Goal: Task Accomplishment & Management: Manage account settings

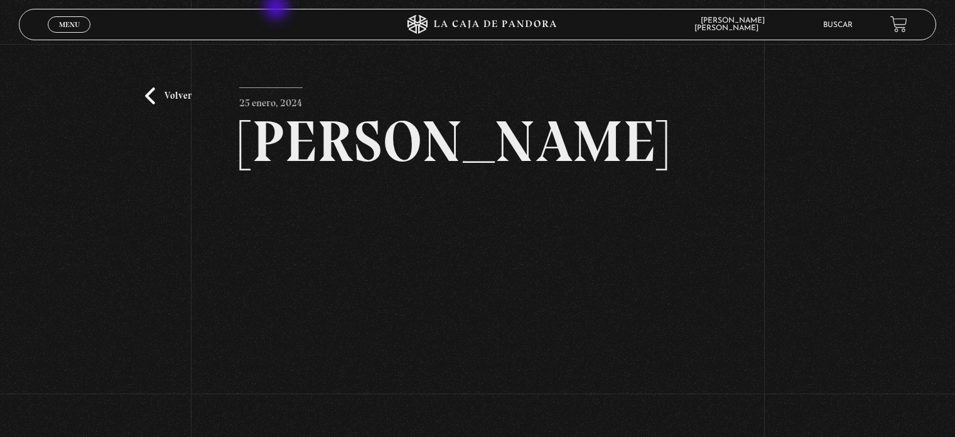
scroll to position [94, 0]
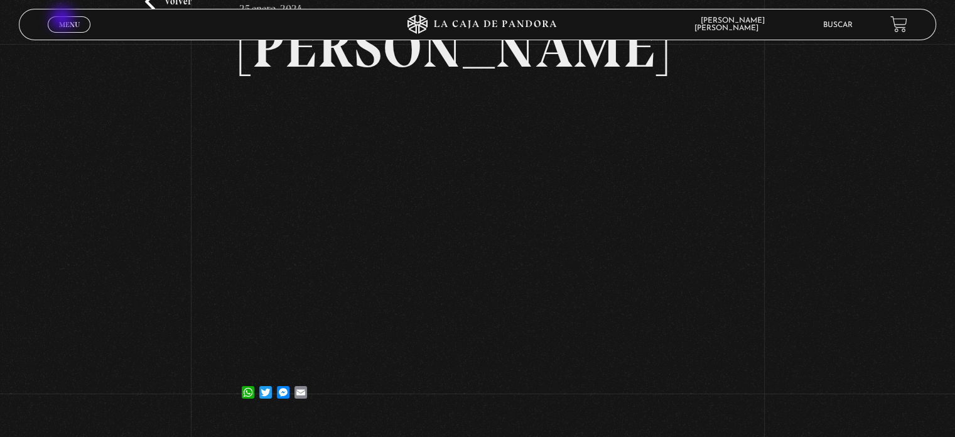
click at [63, 21] on span "Menu" at bounding box center [69, 25] width 21 height 8
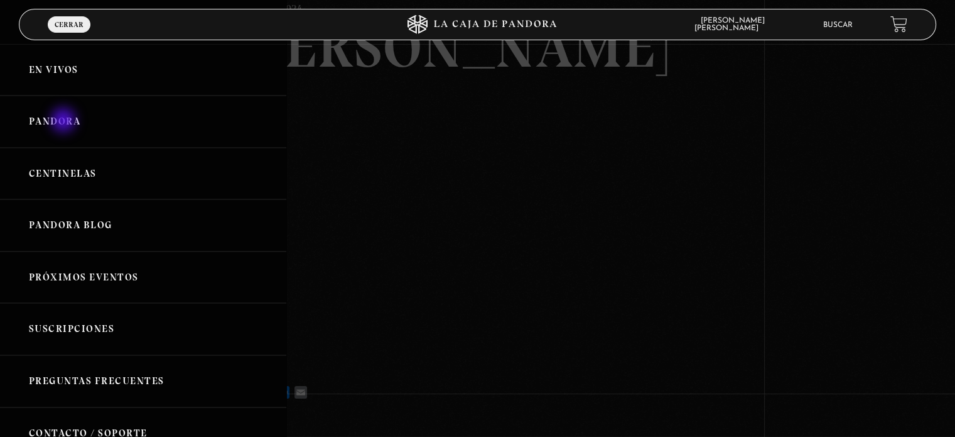
click at [65, 121] on link "Pandora" at bounding box center [143, 121] width 286 height 52
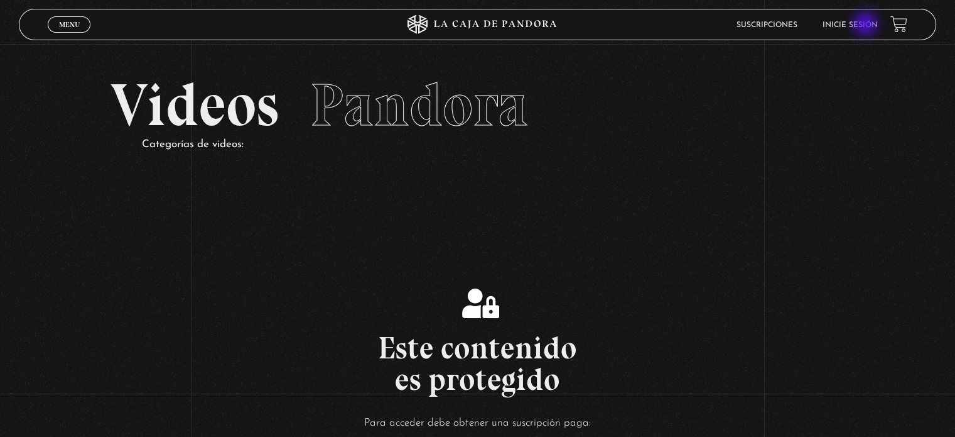
click at [867, 25] on link "Inicie sesión" at bounding box center [850, 25] width 55 height 8
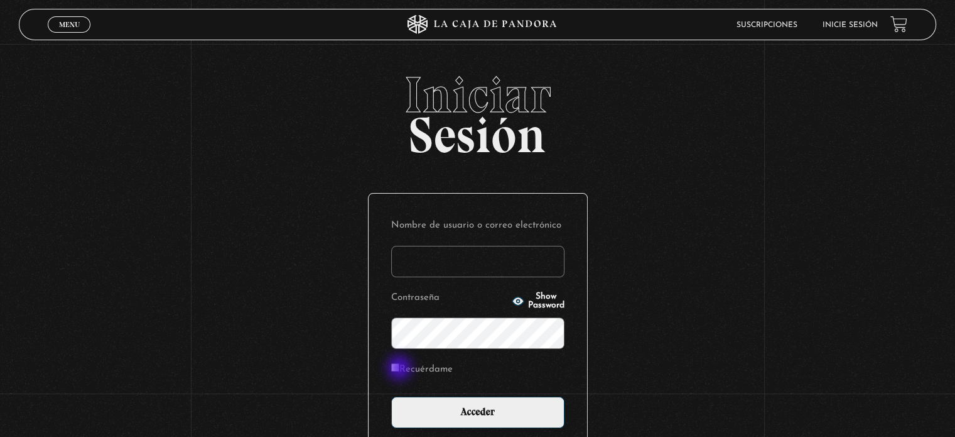
type input "STALFA"
click at [400, 369] on input "Recuérdame" at bounding box center [395, 367] width 8 height 8
checkbox input "true"
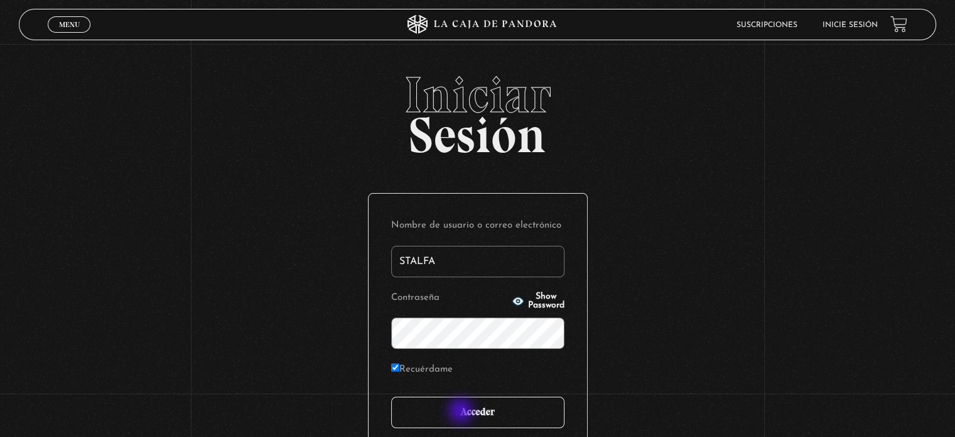
click at [462, 411] on input "Acceder" at bounding box center [477, 411] width 173 height 31
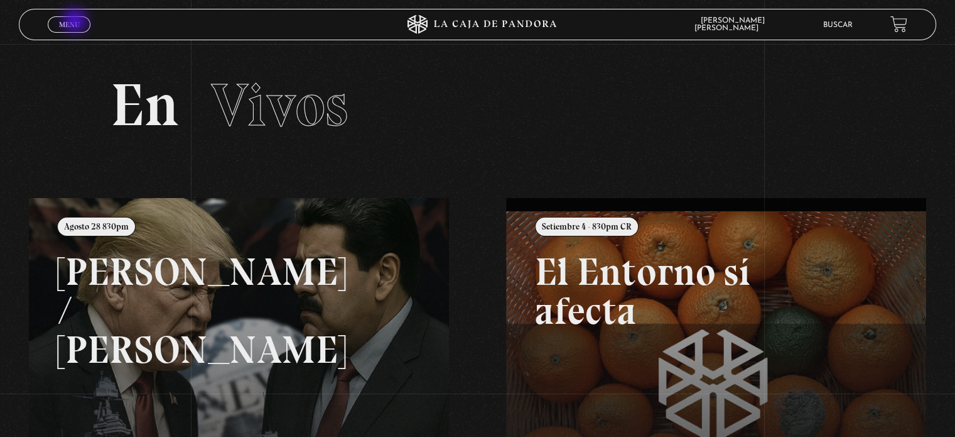
click at [76, 22] on span "Menu" at bounding box center [69, 25] width 21 height 8
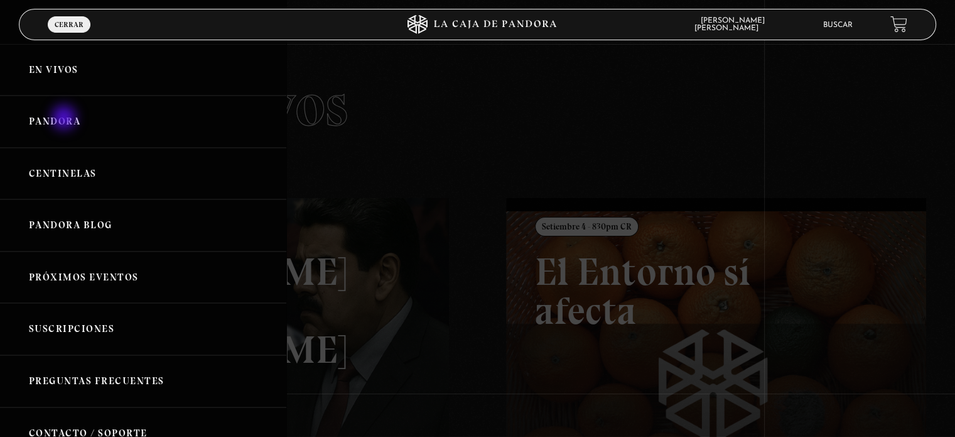
click at [65, 119] on link "Pandora" at bounding box center [143, 121] width 286 height 52
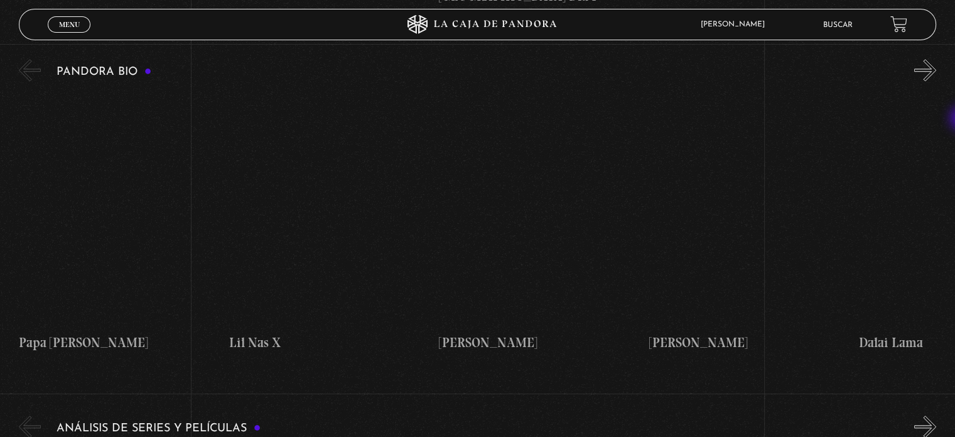
scroll to position [1234, 0]
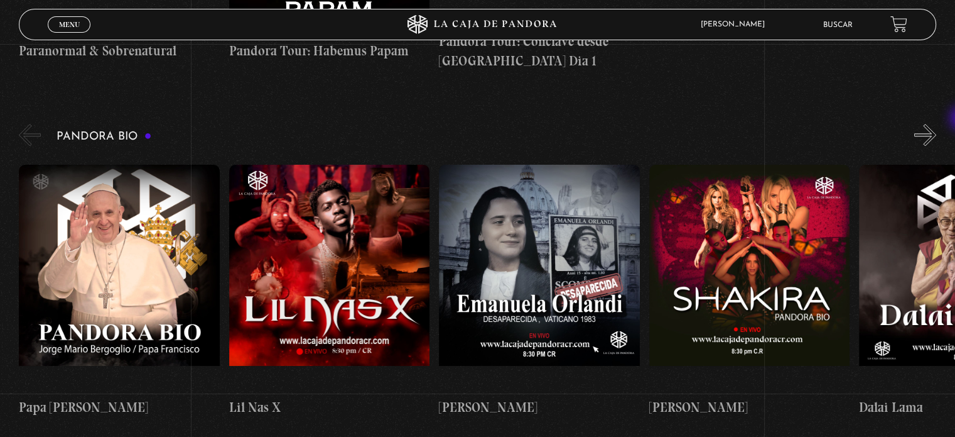
drag, startPoint x: 960, startPoint y: 23, endPoint x: 964, endPoint y: 118, distance: 95.6
click at [303, 242] on figure at bounding box center [329, 278] width 200 height 226
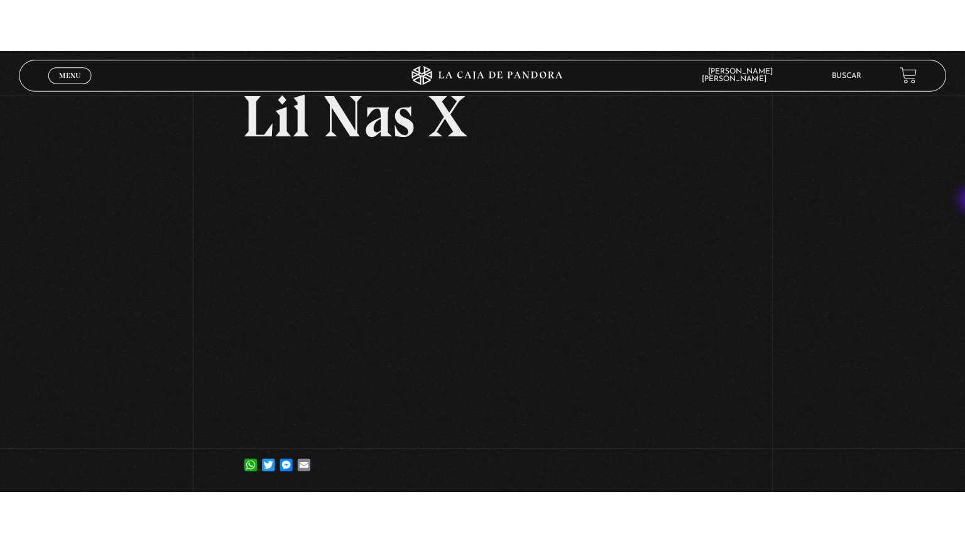
scroll to position [78, 0]
